Goal: Information Seeking & Learning: Learn about a topic

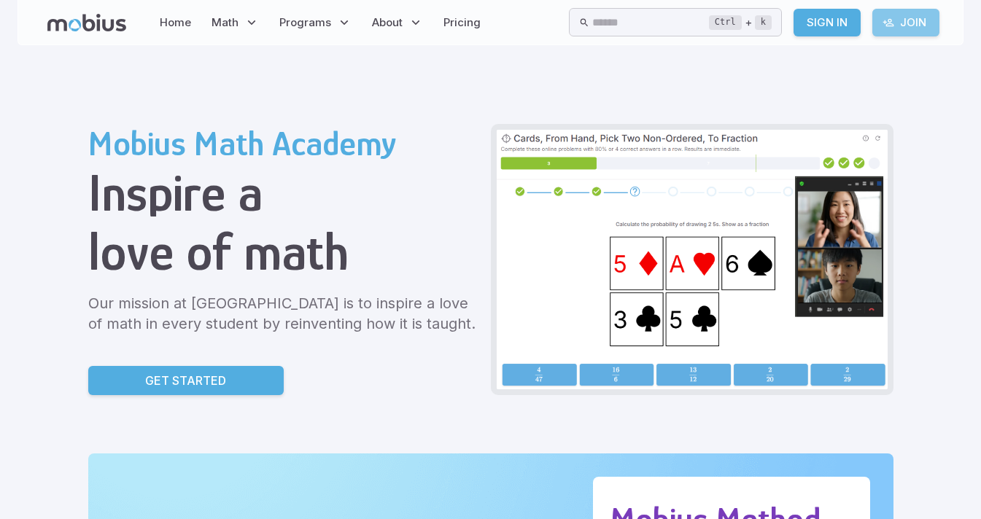
click at [899, 16] on link "Join" at bounding box center [905, 23] width 67 height 28
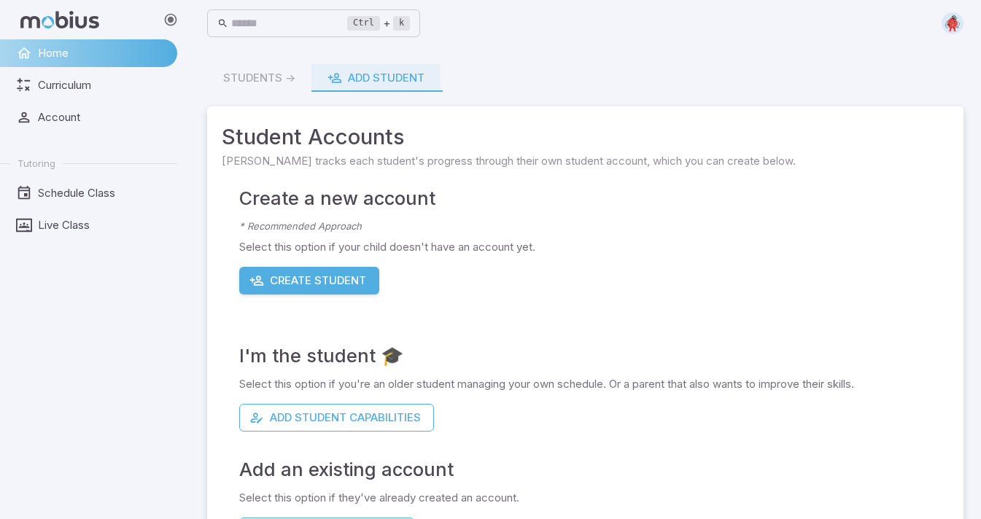
click at [148, 85] on span "Curriculum" at bounding box center [102, 85] width 129 height 16
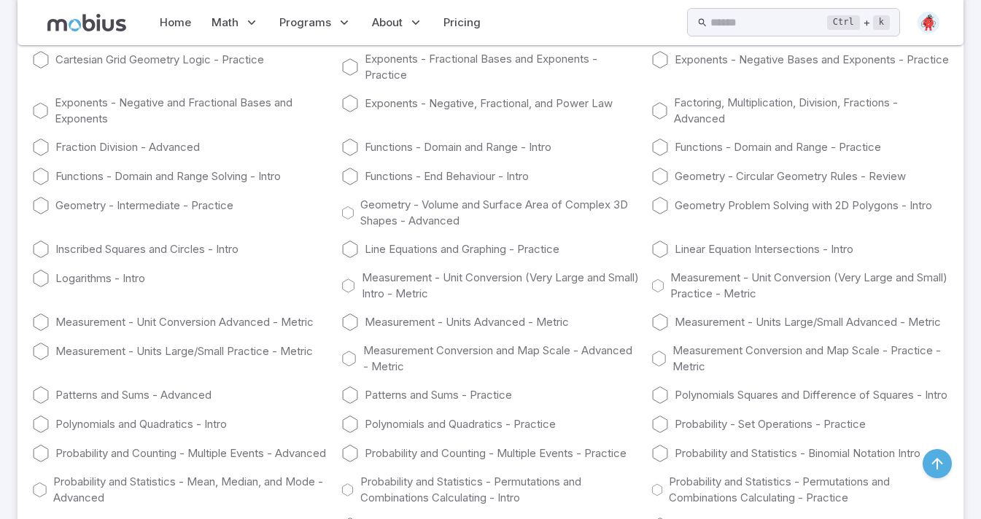
scroll to position [7965, 0]
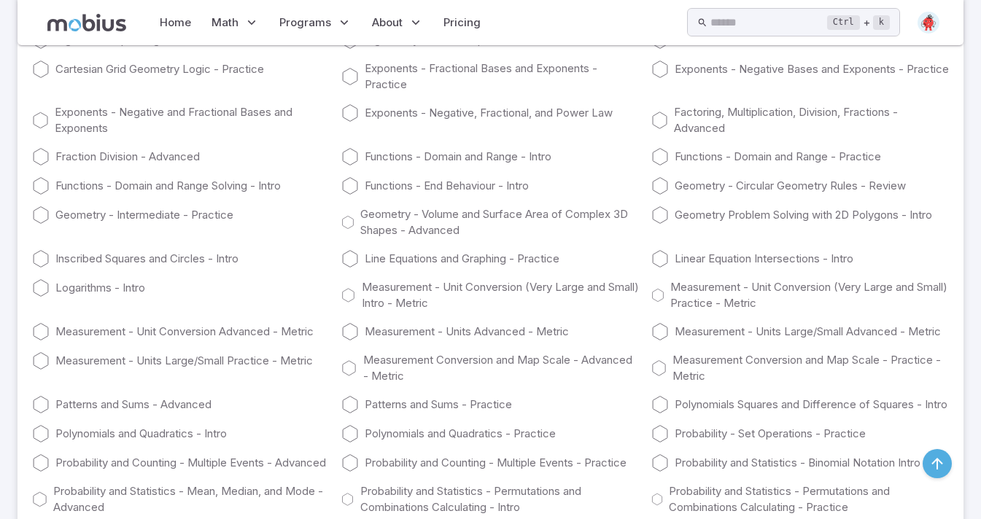
click at [398, 49] on link "Algebra Systems of Equations - Intro" at bounding box center [490, 40] width 298 height 18
click at [264, 49] on link "Algebra Manipulating Variables - Advanced" at bounding box center [181, 40] width 298 height 18
click at [152, 196] on div "Algebra Manipulating Variables - Advanced Algebra Systems of Equations - Intro …" at bounding box center [490, 370] width 917 height 700
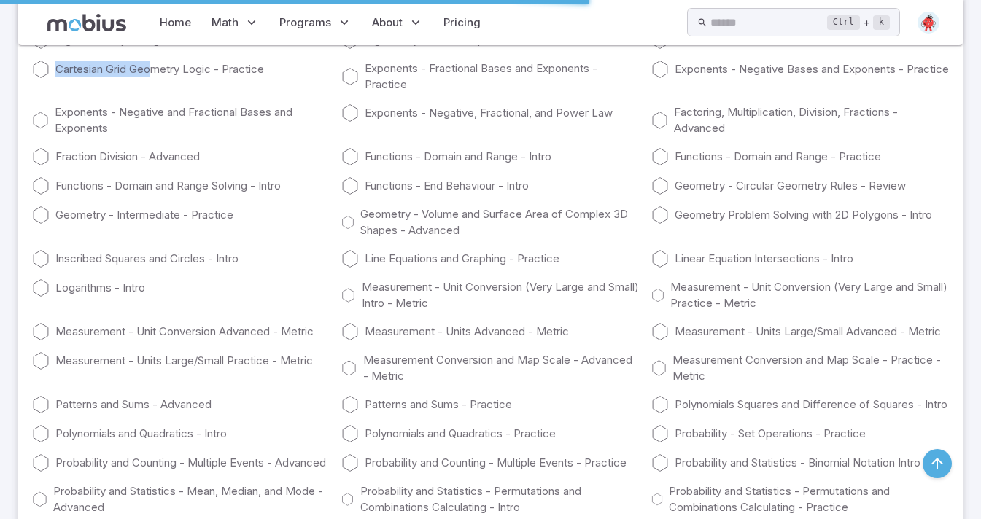
click at [732, 136] on link "Factoring, Multiplication, Division, Fractions - Advanced" at bounding box center [800, 120] width 298 height 32
click at [624, 93] on link "Exponents - Fractional Bases and Exponents - Practice" at bounding box center [490, 77] width 298 height 32
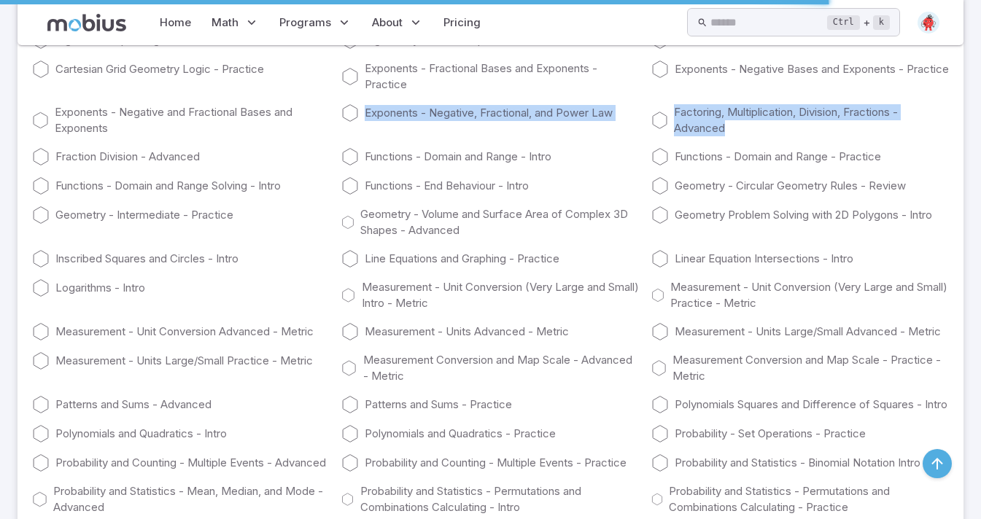
click at [313, 259] on div "Algebra Manipulating Variables - Advanced Algebra Systems of Equations - Intro …" at bounding box center [490, 370] width 917 height 700
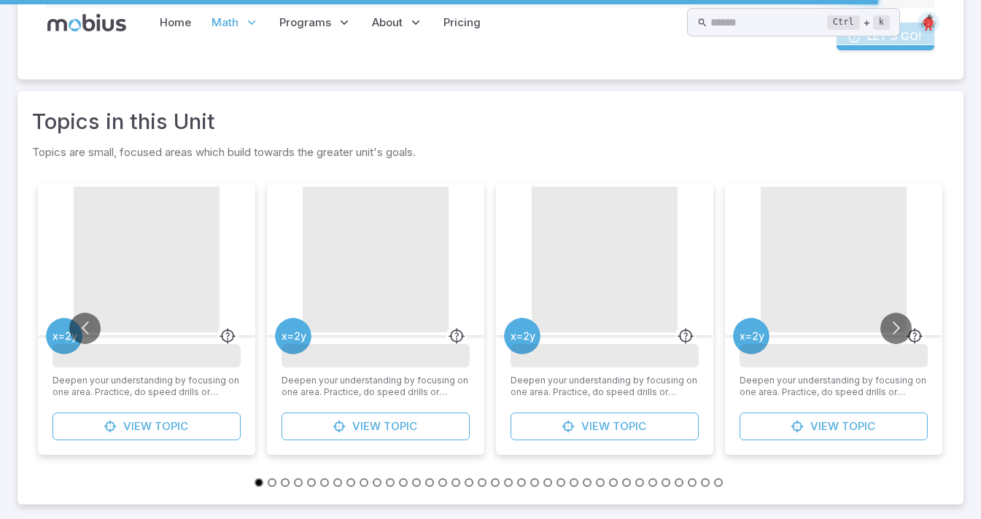
scroll to position [0, 0]
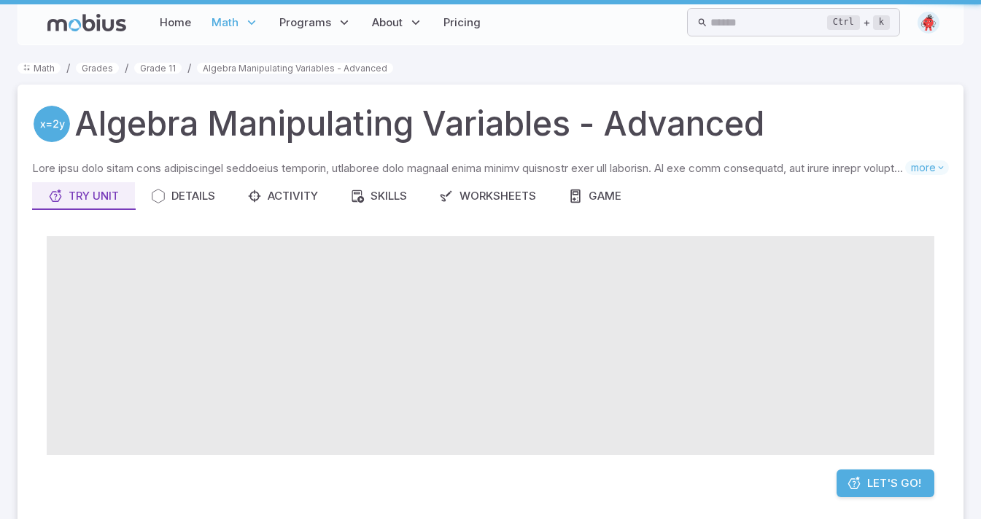
click at [484, 269] on span at bounding box center [491, 345] width 888 height 219
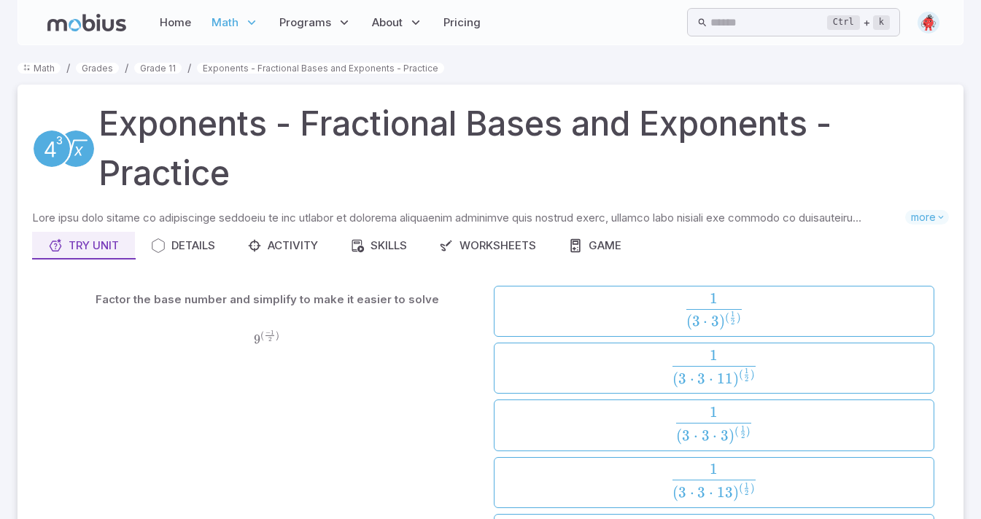
click at [360, 195] on h1 "Exponents - Fractional Bases and Exponents - Practice" at bounding box center [523, 148] width 850 height 99
click at [574, 215] on p "Skills you will learn include:" at bounding box center [468, 218] width 873 height 16
click at [574, 187] on h1 "Exponents - Fractional Bases and Exponents - Practice" at bounding box center [523, 148] width 850 height 99
click at [579, 185] on h1 "Exponents - Fractional Bases and Exponents - Practice" at bounding box center [523, 148] width 850 height 99
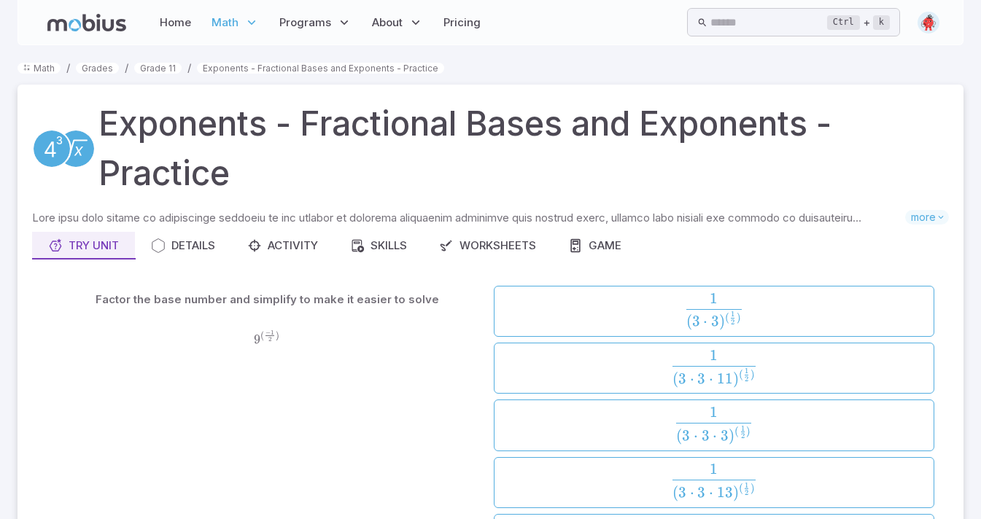
click at [780, 233] on div "Try Unit Details Activity Skills Worksheets Game" at bounding box center [490, 246] width 917 height 28
drag, startPoint x: 624, startPoint y: 307, endPoint x: 584, endPoint y: 315, distance: 40.2
click at [619, 309] on span "( 3 ⋅ 3 ) ( 2 1 ​ ) 1 ​" at bounding box center [714, 311] width 430 height 36
click at [441, 325] on div "9 ( − 1 2 ) 9^{(\frac{-1}{2})} 9 ( 2 − 1 ​ )" at bounding box center [267, 338] width 441 height 39
click at [453, 295] on div "Factor the base number and simplify to make it easier to solve" at bounding box center [267, 300] width 441 height 28
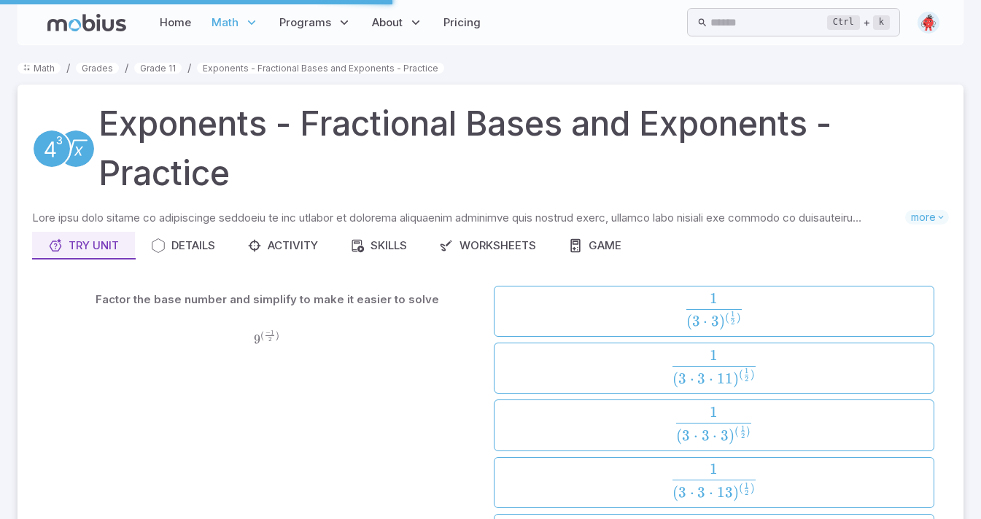
drag, startPoint x: 516, startPoint y: 268, endPoint x: 557, endPoint y: 258, distance: 42.8
click at [520, 267] on div "Skills you will learn include: Fractional bases Fractional exponents Radicals a…" at bounding box center [490, 444] width 917 height 469
click at [654, 246] on div "Try Unit Details Activity Skills Worksheets Game" at bounding box center [490, 246] width 917 height 28
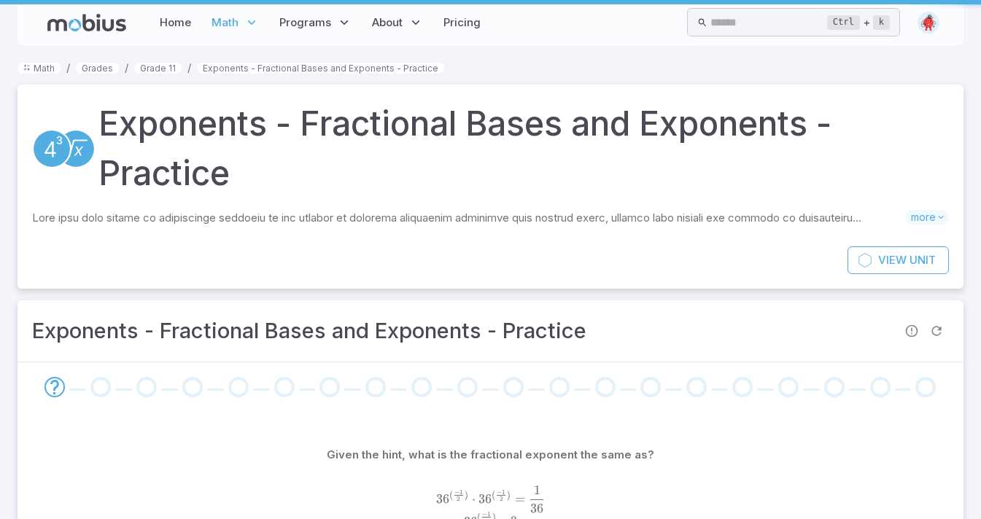
click at [679, 183] on h1 "Exponents - Fractional Bases and Exponents - Practice" at bounding box center [523, 148] width 850 height 99
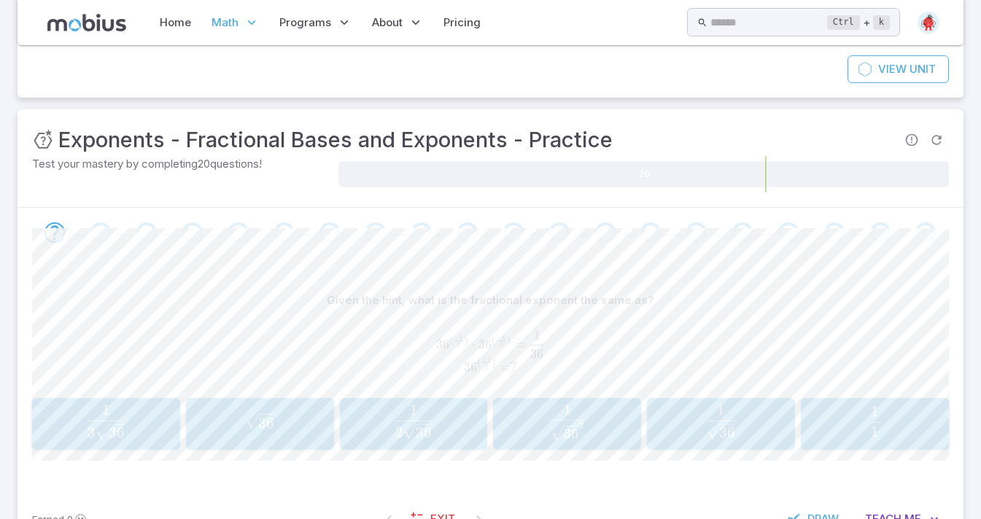
scroll to position [219, 0]
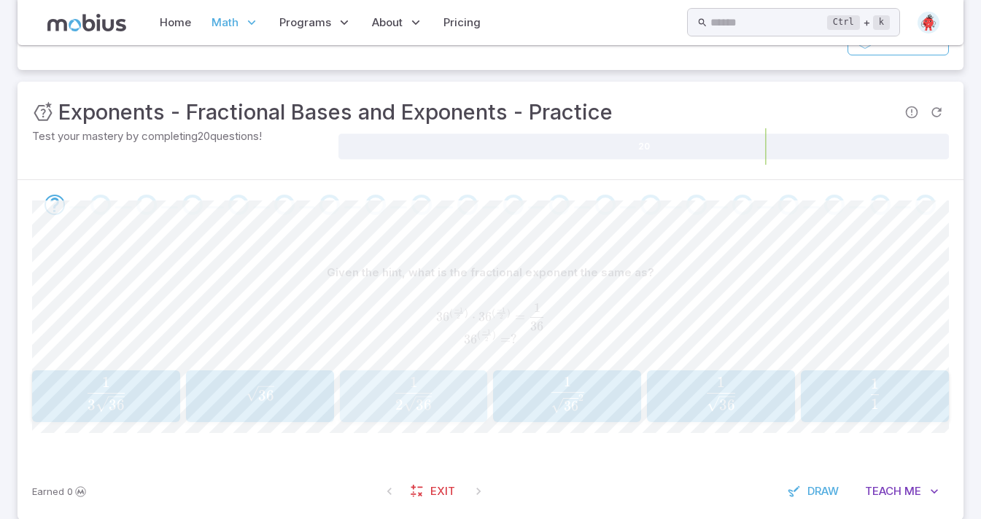
click at [451, 392] on span "2 36 ​ 1 ​" at bounding box center [413, 394] width 139 height 34
click at [581, 391] on span "2 ​ 1 ​" at bounding box center [567, 393] width 129 height 33
click at [815, 384] on div "36 \sqrt{36} 36 ​" at bounding box center [875, 396] width 139 height 40
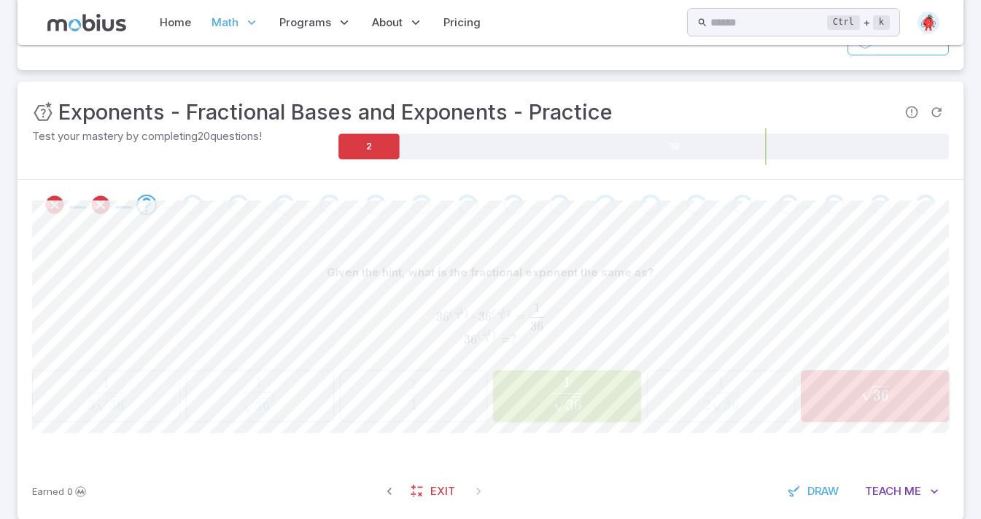
click at [240, 416] on div "1 3 36 \frac{1}{3\sqrt{36}} 3 36 ​ 1 ​ 1 36 2 \frac{1}{\sqrt{36}^2} 36 ​ 2 1 ​ …" at bounding box center [490, 397] width 917 height 52
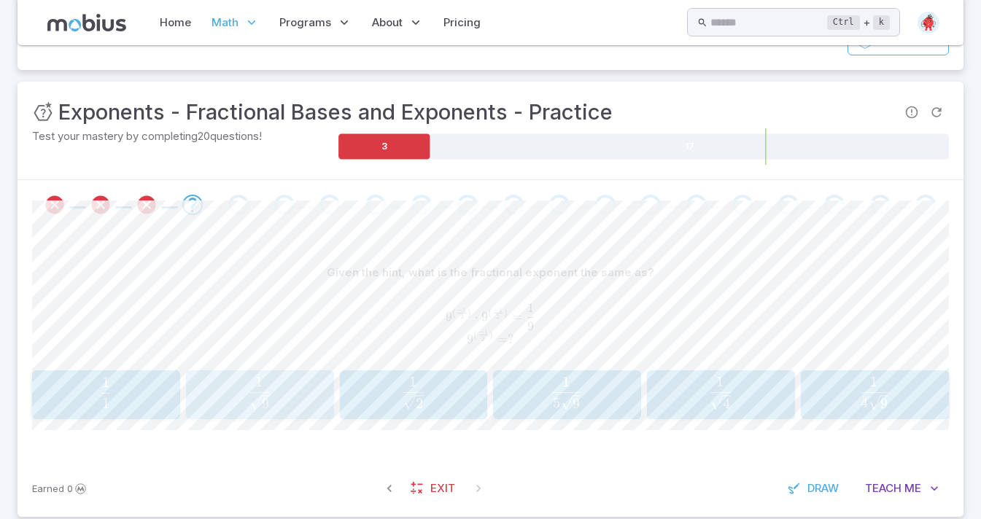
click at [281, 399] on span "9 ​ 1 ​" at bounding box center [260, 393] width 130 height 33
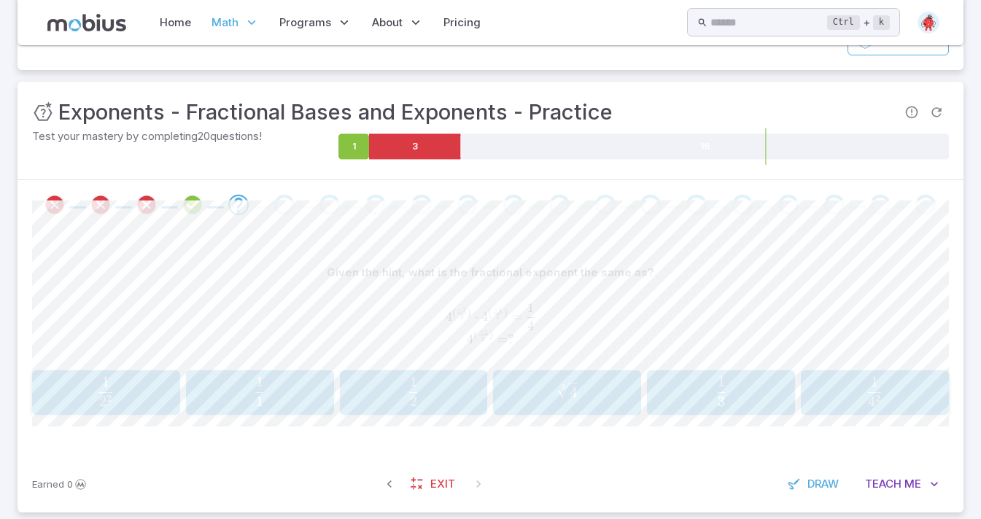
click at [408, 403] on span "2 1 ​" at bounding box center [413, 391] width 11 height 29
drag, startPoint x: 458, startPoint y: 415, endPoint x: 449, endPoint y: 416, distance: 8.8
click at [456, 415] on div "Given the hint, what is the fractional exponent the same as? 2 7 ( − 1 3 ) ⋅ 2 …" at bounding box center [490, 343] width 917 height 226
click at [628, 402] on span "2 1 ​" at bounding box center [567, 391] width 129 height 29
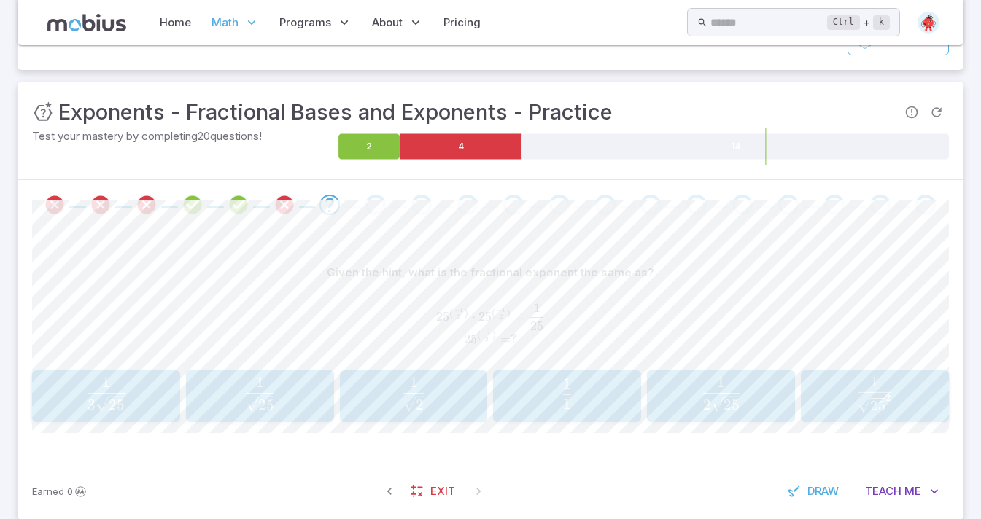
click at [121, 395] on span "3 25 ​ 1" at bounding box center [106, 387] width 36 height 20
click at [543, 388] on span "5 16 ​ 1 ​" at bounding box center [567, 394] width 139 height 34
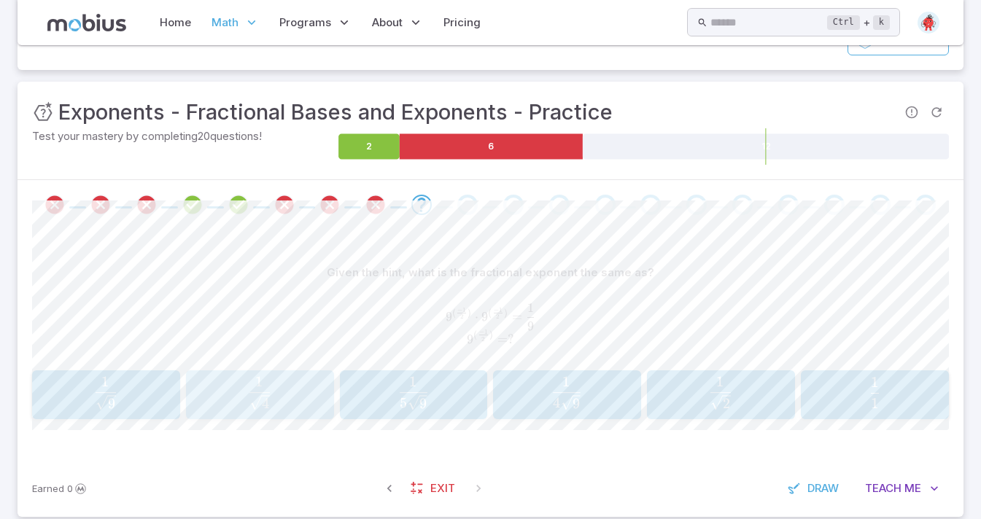
drag, startPoint x: 256, startPoint y: 388, endPoint x: 526, endPoint y: 387, distance: 269.9
click at [295, 388] on span "4 ​ 1 ​" at bounding box center [260, 393] width 130 height 33
click at [853, 387] on span "2 ​ 1 ​" at bounding box center [875, 394] width 139 height 34
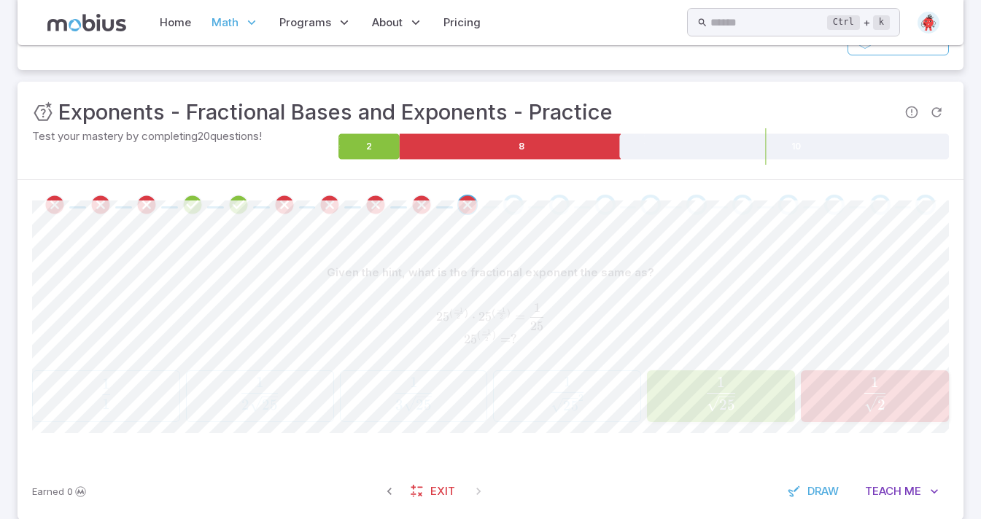
click at [561, 399] on div "1 1 \frac{1}{1} 1 1 ​ 1 2 25 \frac{1}{2\sqrt{25}} 2 25 ​ 1 ​ 1 3 25 \frac{1}{3\…" at bounding box center [490, 397] width 917 height 52
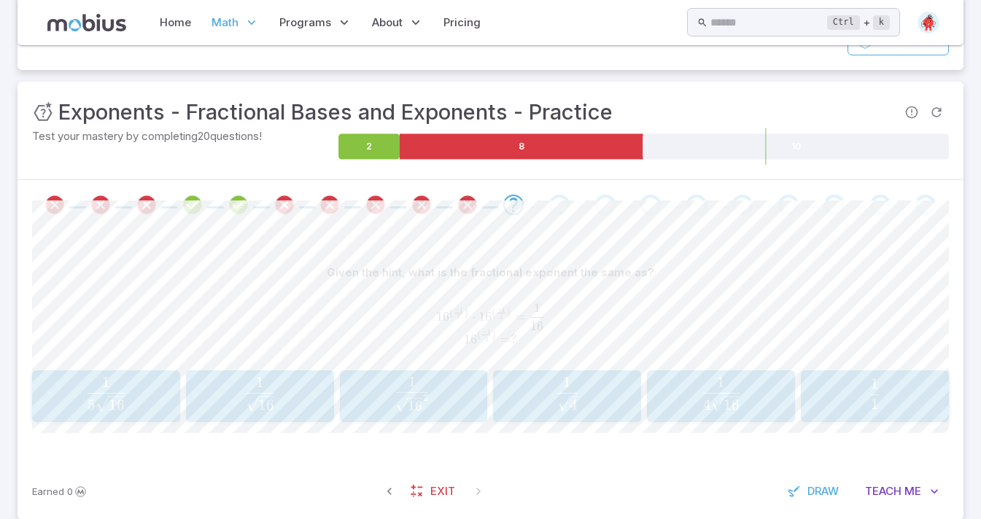
click at [561, 399] on span "button" at bounding box center [567, 405] width 20 height 15
click at [267, 398] on span "button" at bounding box center [259, 405] width 36 height 15
click at [864, 387] on span "2 ​ 1 ​" at bounding box center [874, 393] width 23 height 18
click at [529, 391] on span "2 ​ 1 ​" at bounding box center [567, 394] width 139 height 34
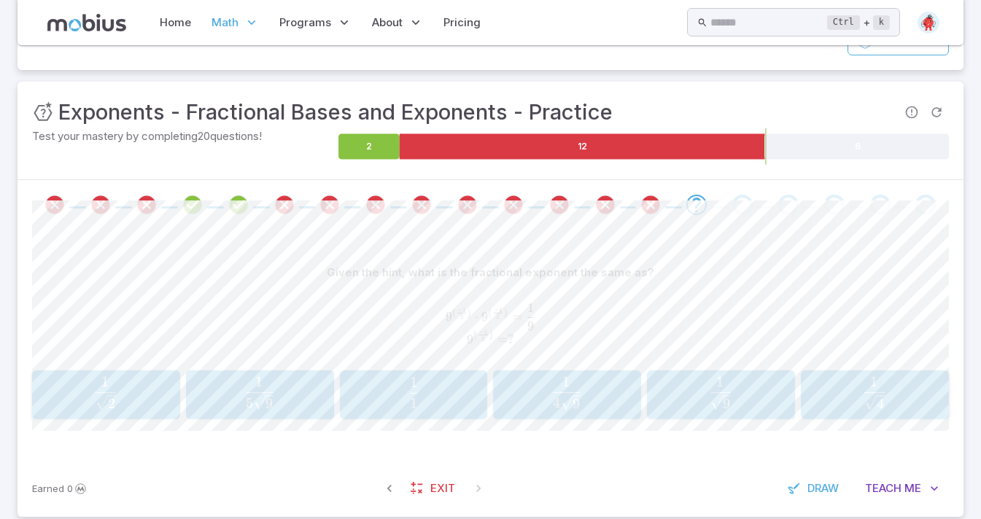
click at [462, 404] on span "1 1 ​" at bounding box center [413, 392] width 139 height 31
click at [597, 409] on span "2 36 ​ 1 ​" at bounding box center [567, 394] width 139 height 34
click at [788, 398] on span "5 4 ​ 1 ​" at bounding box center [721, 394] width 139 height 34
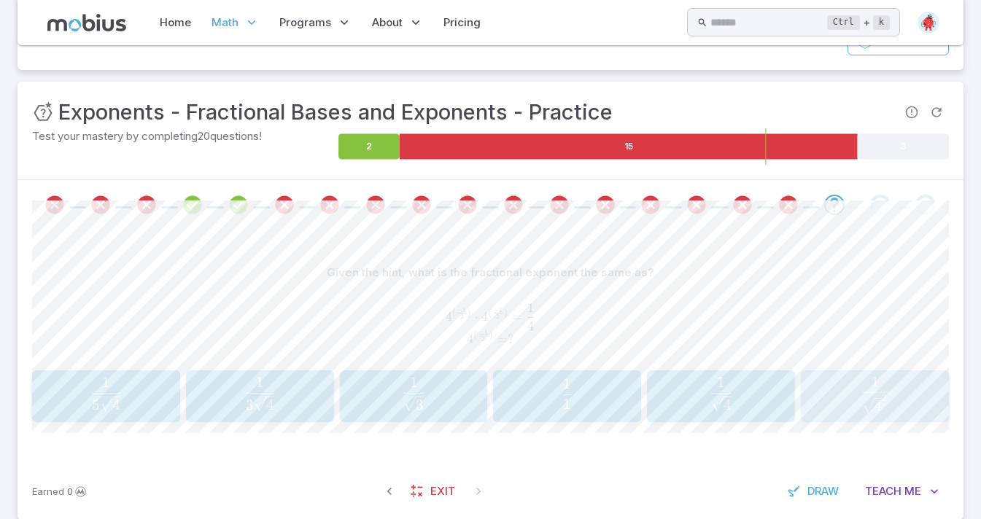
click at [852, 380] on span "4 ​ 2 1 ​" at bounding box center [875, 395] width 125 height 36
click at [821, 357] on div "1 6 ( − 1 2 ) ⋅ 1 6 ( − 1 2 ) = 1 16 1 6 ( − 1 2 ) = ? 16^{(\frac{-1}{2})} \cdo…" at bounding box center [490, 325] width 917 height 66
click at [766, 414] on div "1 4 \frac{1}{\sqrt{4}} 4 ​ 1 ​" at bounding box center [721, 396] width 139 height 40
click at [414, 389] on span "1" at bounding box center [414, 382] width 8 height 18
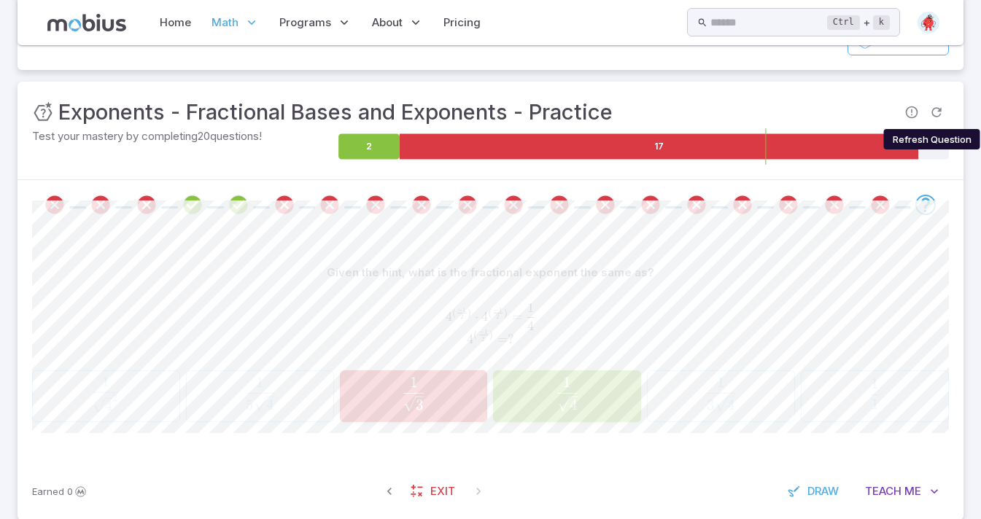
click at [934, 106] on icon "Refresh Question" at bounding box center [936, 112] width 15 height 15
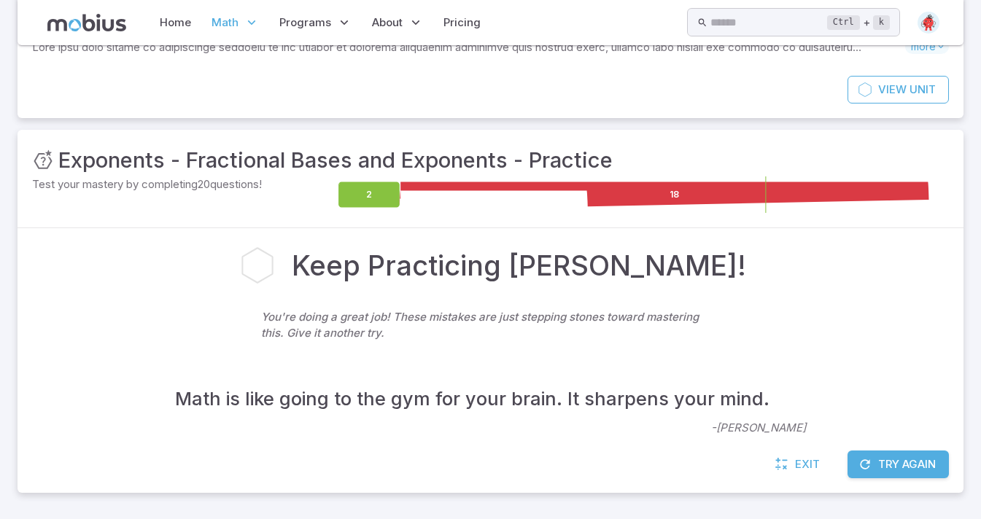
scroll to position [170, 0]
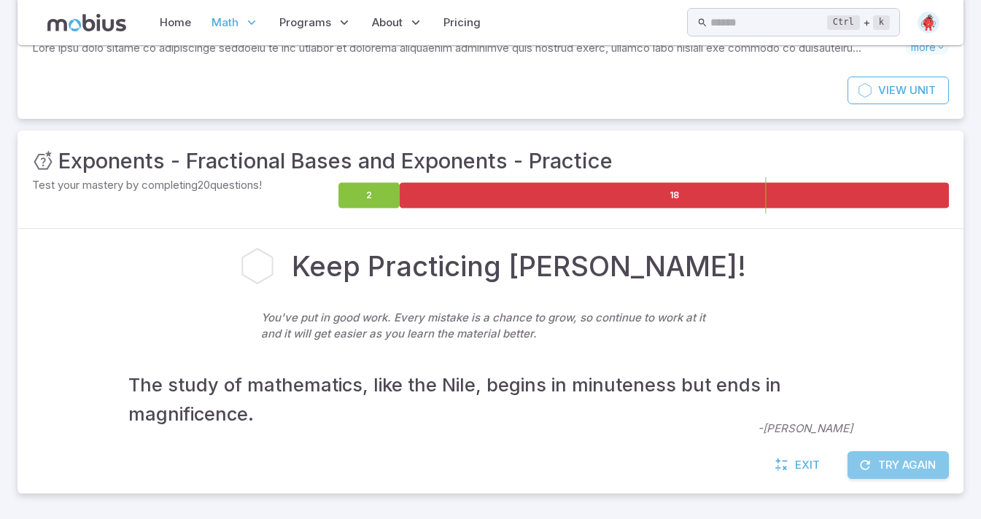
click at [850, 464] on button "Try Again" at bounding box center [898, 465] width 101 height 28
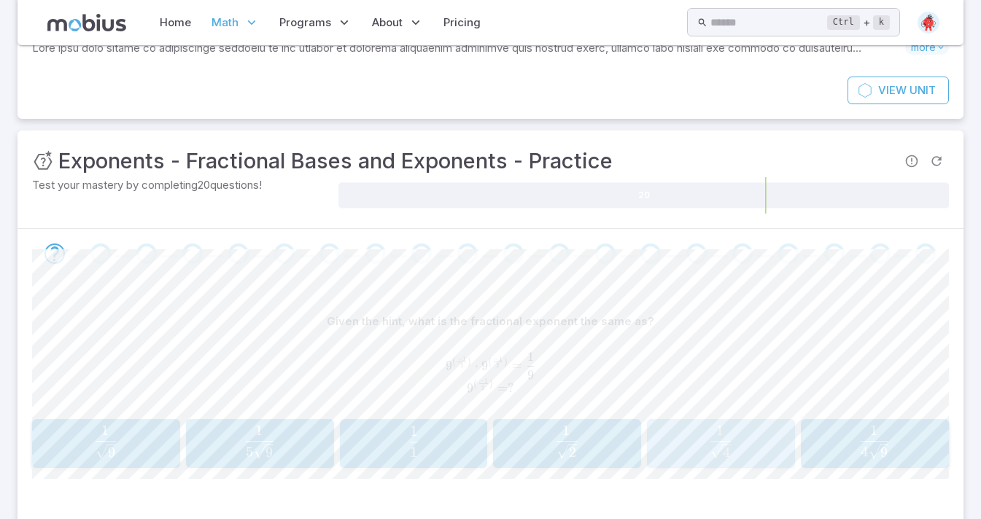
click at [703, 463] on button "1 4 \frac{1}{\sqrt{4}} 4 ​ 1 ​" at bounding box center [721, 443] width 148 height 49
click at [52, 159] on icon at bounding box center [43, 161] width 22 height 22
click at [78, 24] on icon at bounding box center [86, 23] width 79 height 18
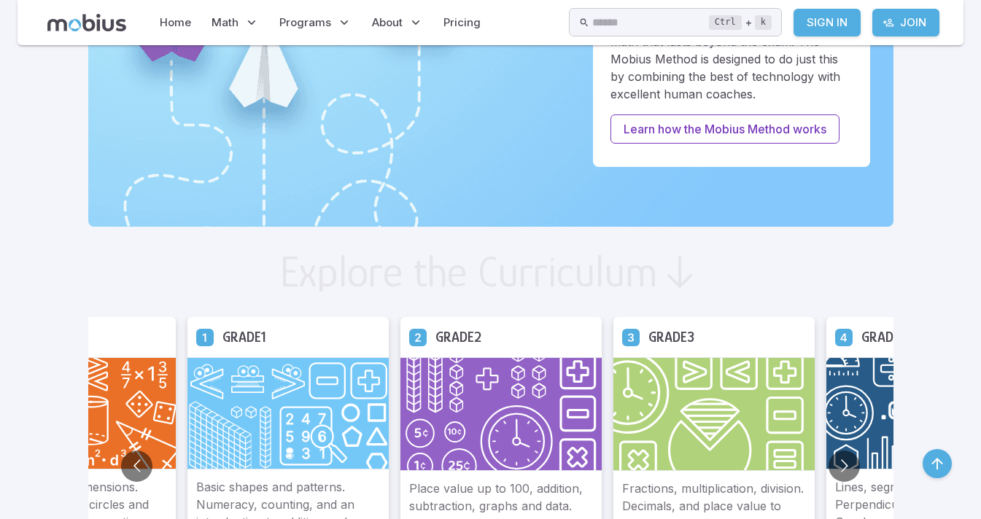
scroll to position [733, 0]
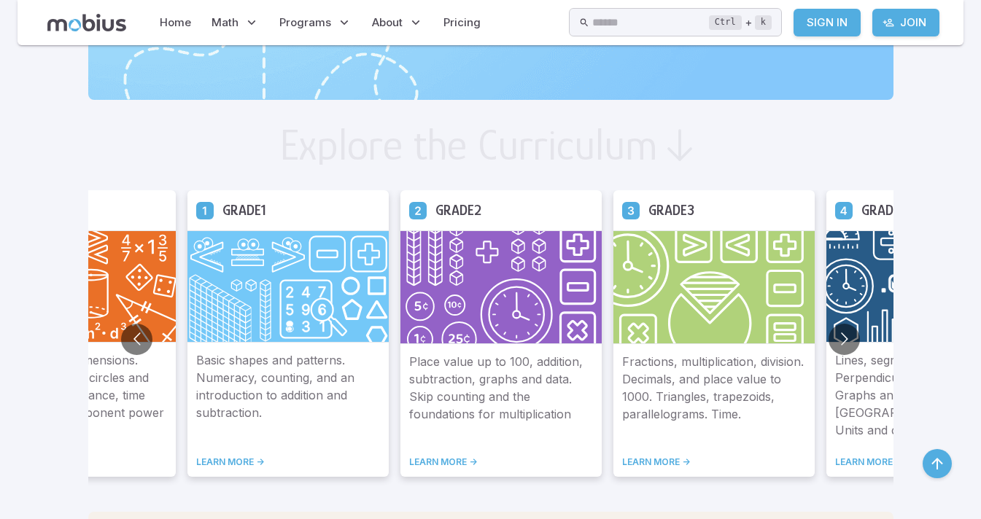
click at [838, 338] on button "Go to next slide" at bounding box center [844, 339] width 31 height 31
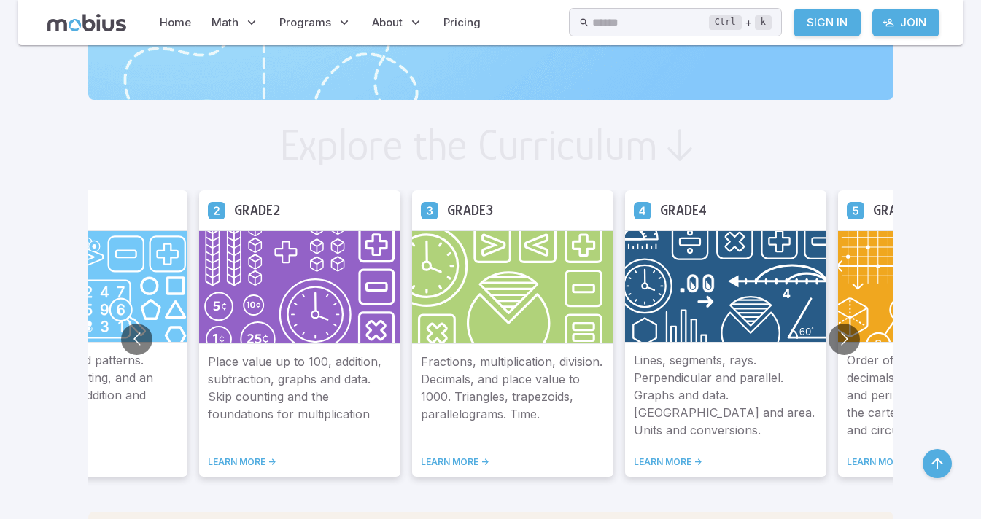
click at [840, 335] on button "Go to next slide" at bounding box center [844, 339] width 31 height 31
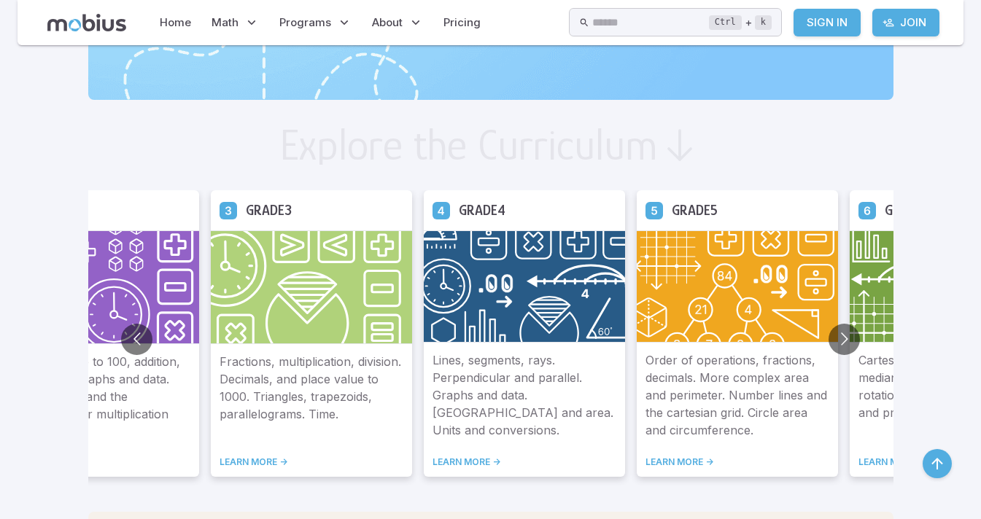
click at [840, 335] on button "Go to next slide" at bounding box center [844, 339] width 31 height 31
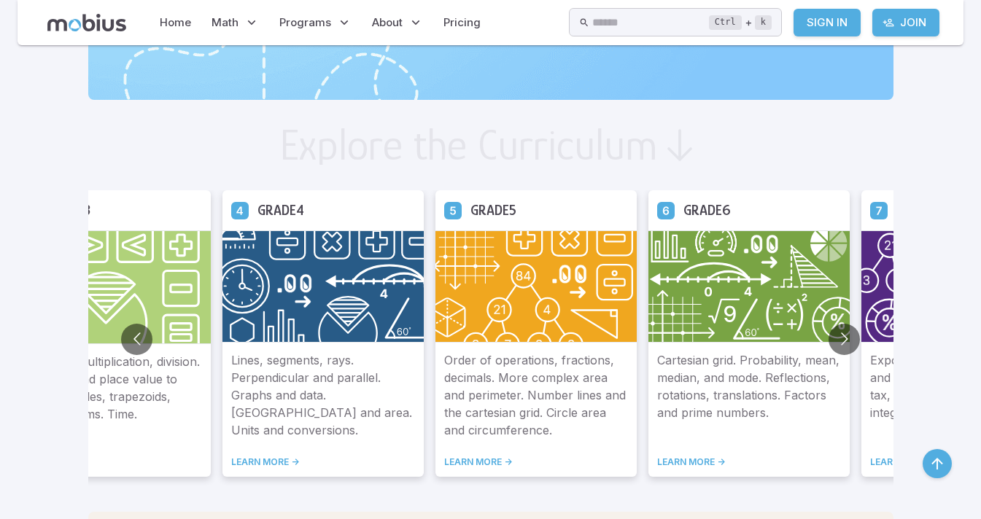
click at [840, 335] on button "Go to next slide" at bounding box center [844, 339] width 31 height 31
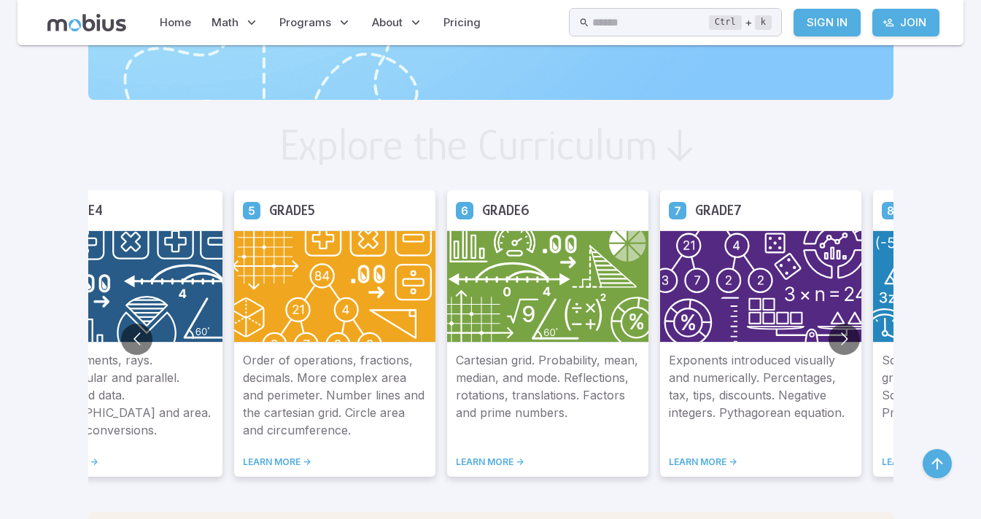
click at [735, 327] on img at bounding box center [760, 286] width 201 height 112
click at [743, 323] on img at bounding box center [760, 286] width 201 height 112
click at [782, 425] on p "Exponents introduced visually and numerically. Percentages, tax, tips, discount…" at bounding box center [761, 396] width 184 height 88
click at [716, 464] on link "LEARN MORE ->" at bounding box center [761, 463] width 184 height 12
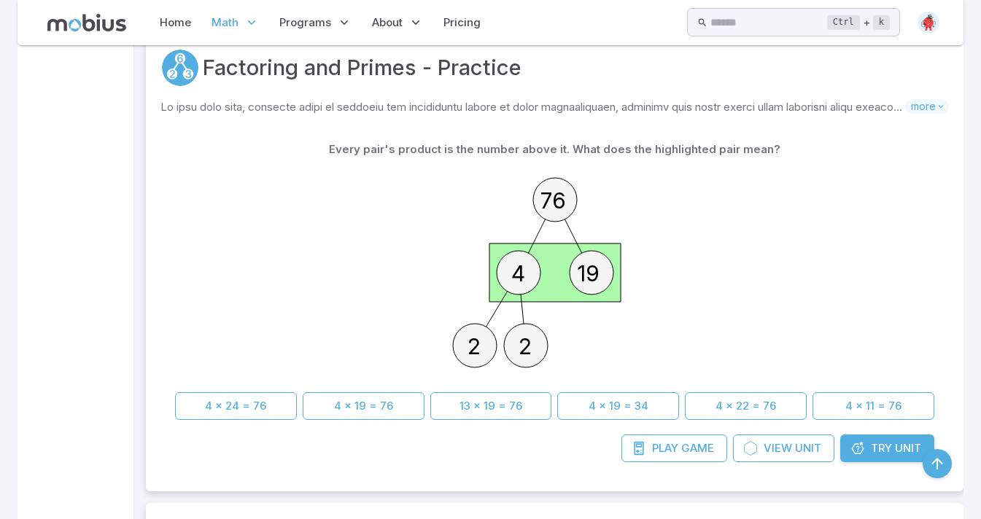
scroll to position [583, 0]
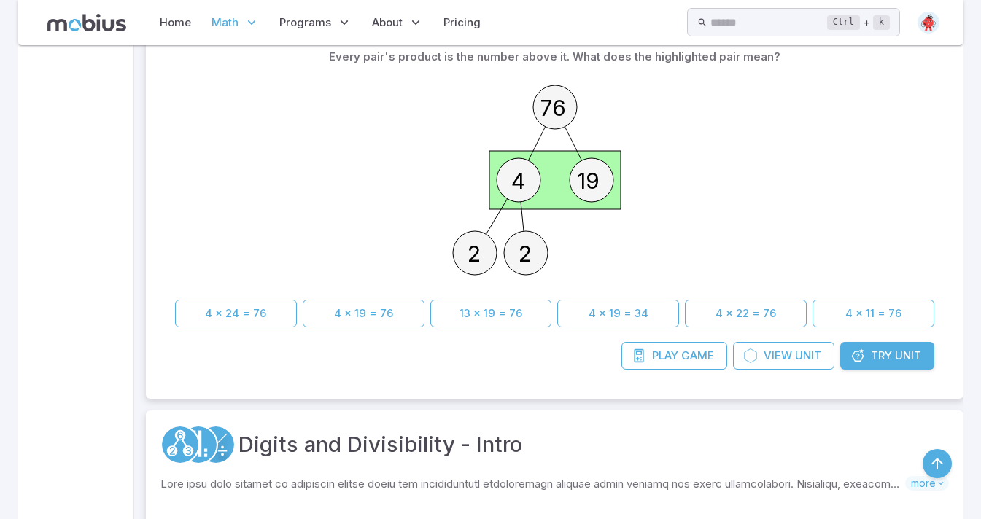
click at [426, 429] on link "Digits and Divisibility - Intro" at bounding box center [381, 445] width 284 height 32
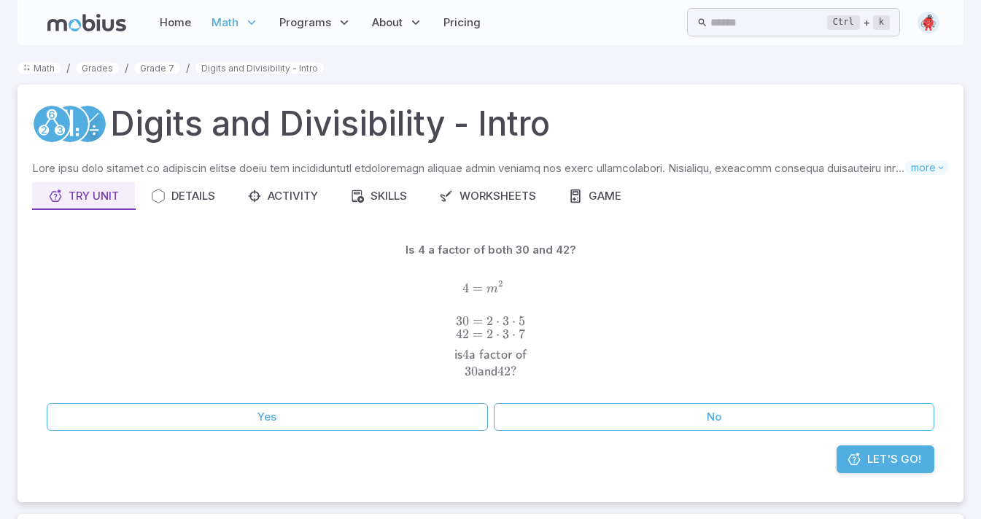
click at [562, 423] on button "No" at bounding box center [714, 417] width 441 height 28
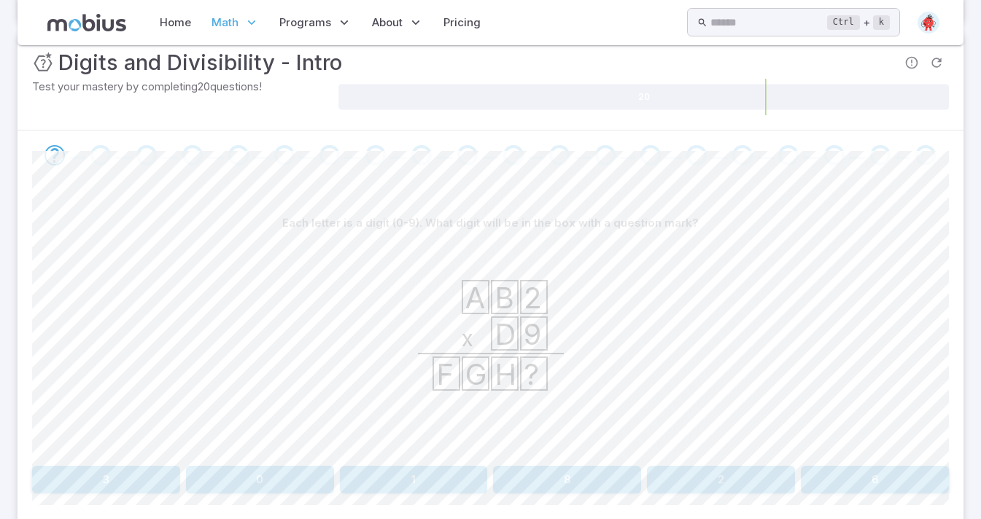
scroll to position [292, 0]
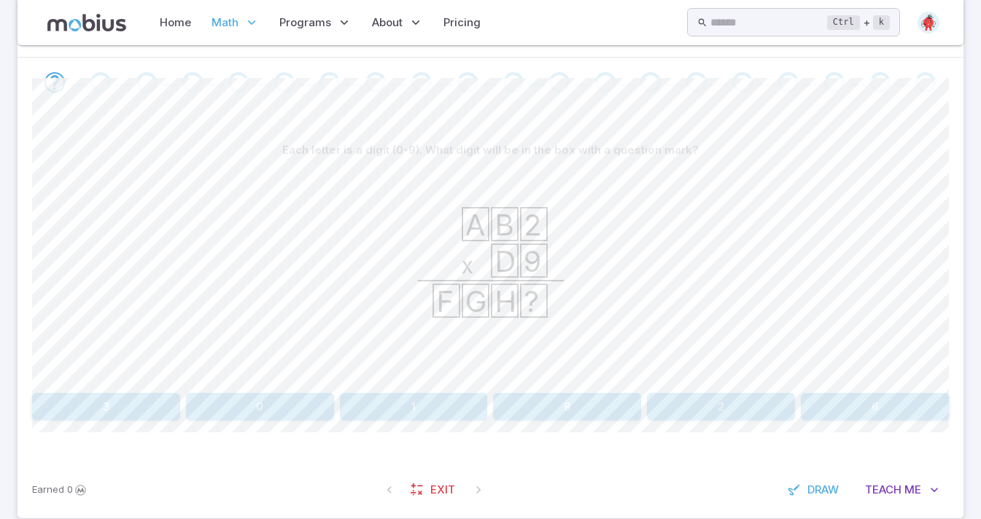
click at [599, 396] on button "8" at bounding box center [567, 407] width 148 height 28
click at [593, 399] on button "5" at bounding box center [675, 407] width 179 height 28
click at [276, 408] on button "6" at bounding box center [260, 407] width 148 height 28
click at [597, 405] on button "8" at bounding box center [675, 407] width 179 height 28
click at [344, 410] on button "9" at bounding box center [306, 407] width 179 height 28
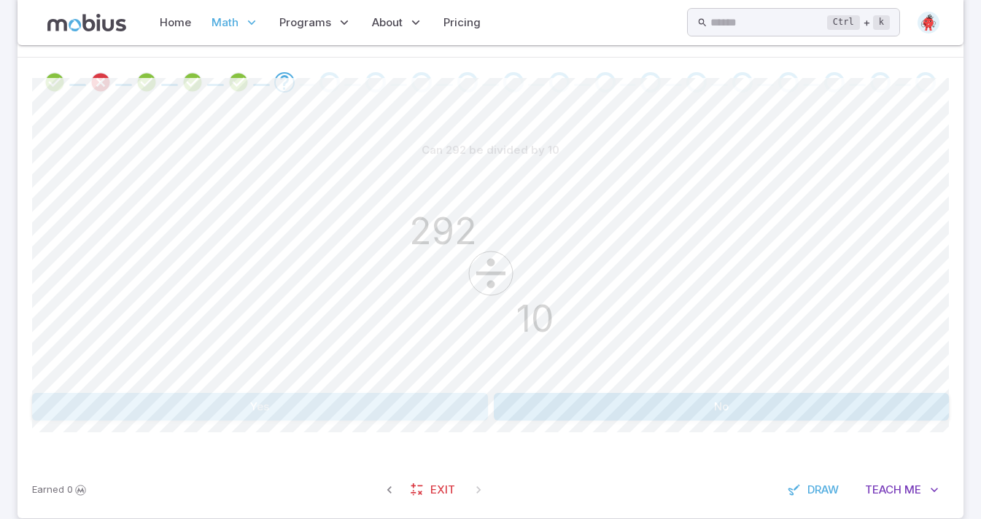
click at [426, 393] on button "Yes" at bounding box center [260, 407] width 456 height 28
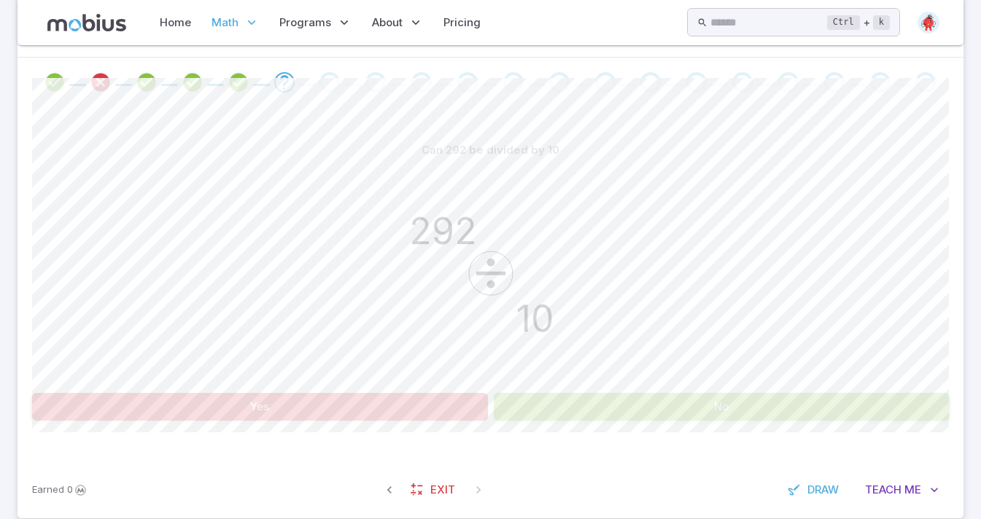
click at [555, 416] on button "No" at bounding box center [722, 407] width 456 height 28
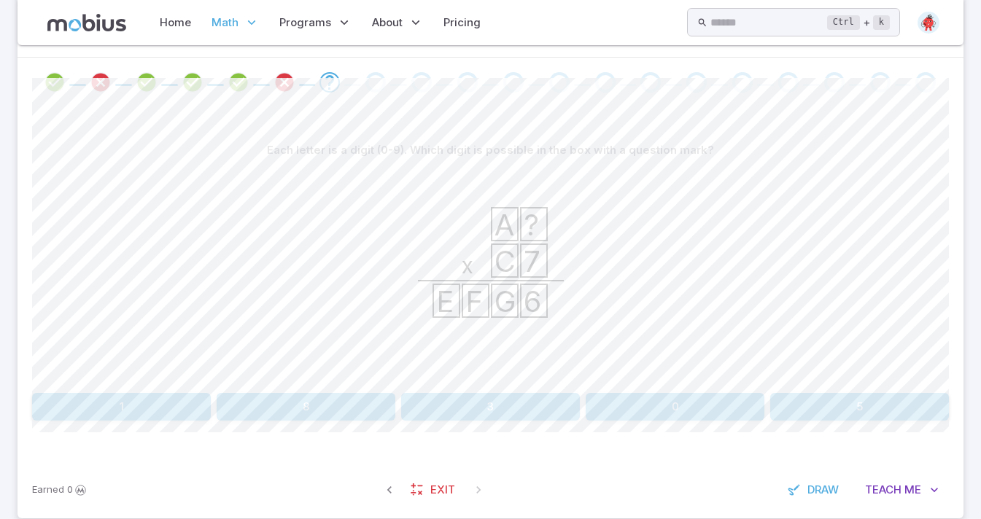
click at [326, 415] on button "8" at bounding box center [306, 407] width 179 height 28
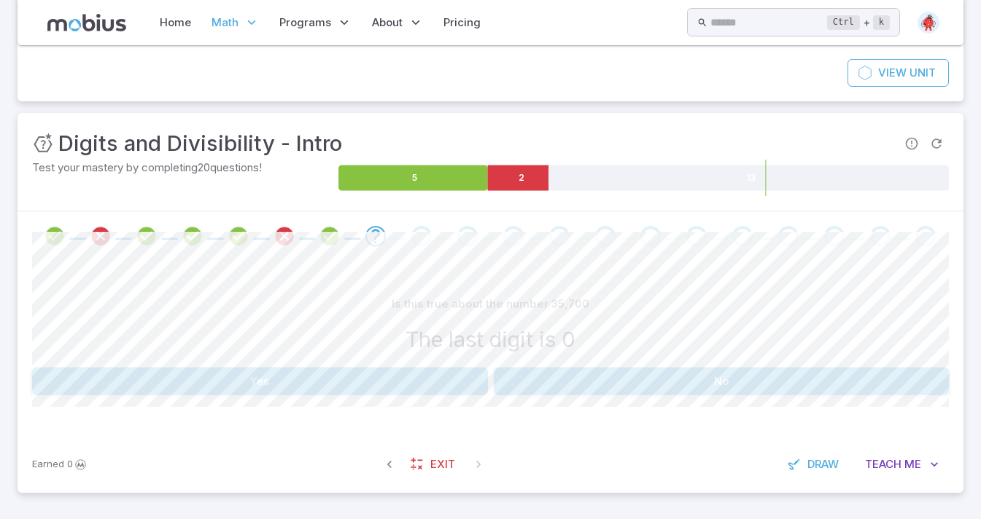
scroll to position [138, 0]
click at [349, 373] on button "Yes" at bounding box center [260, 382] width 456 height 28
click at [565, 382] on button "No" at bounding box center [722, 382] width 456 height 28
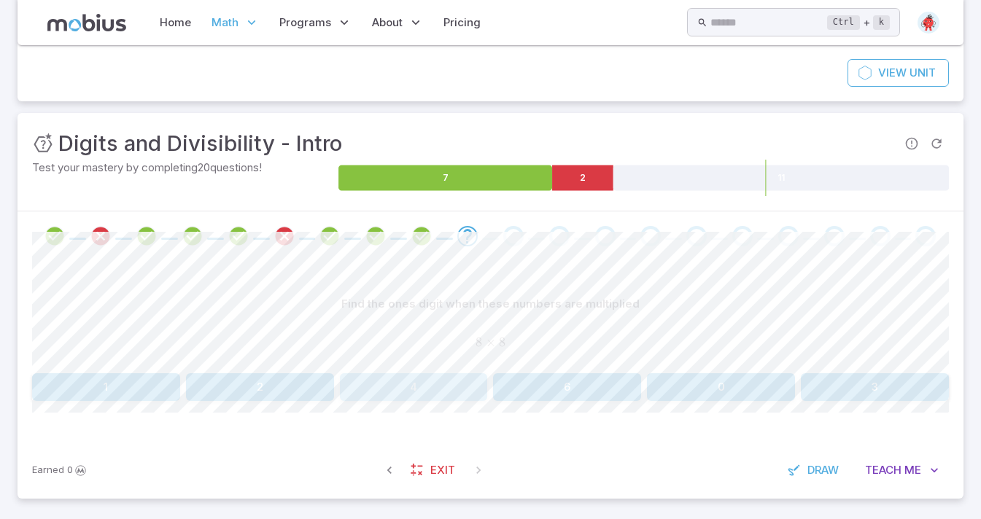
click at [444, 391] on button "4" at bounding box center [414, 387] width 148 height 28
